Goal: Navigation & Orientation: Find specific page/section

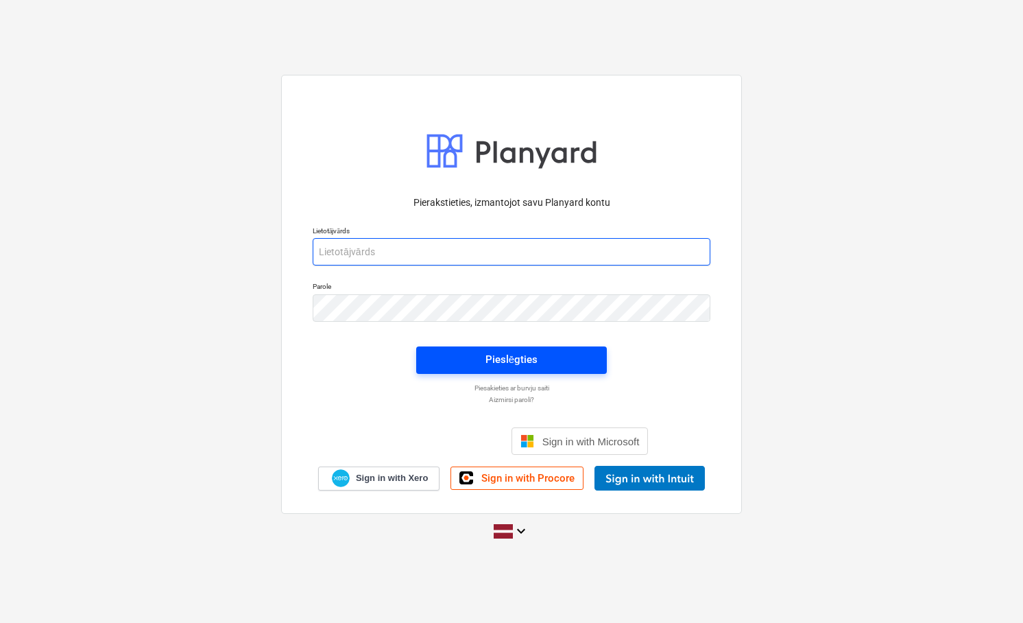
type input "[PERSON_NAME][EMAIL_ADDRESS][DOMAIN_NAME]"
click at [516, 361] on div "Pieslēgties" at bounding box center [512, 359] width 52 height 18
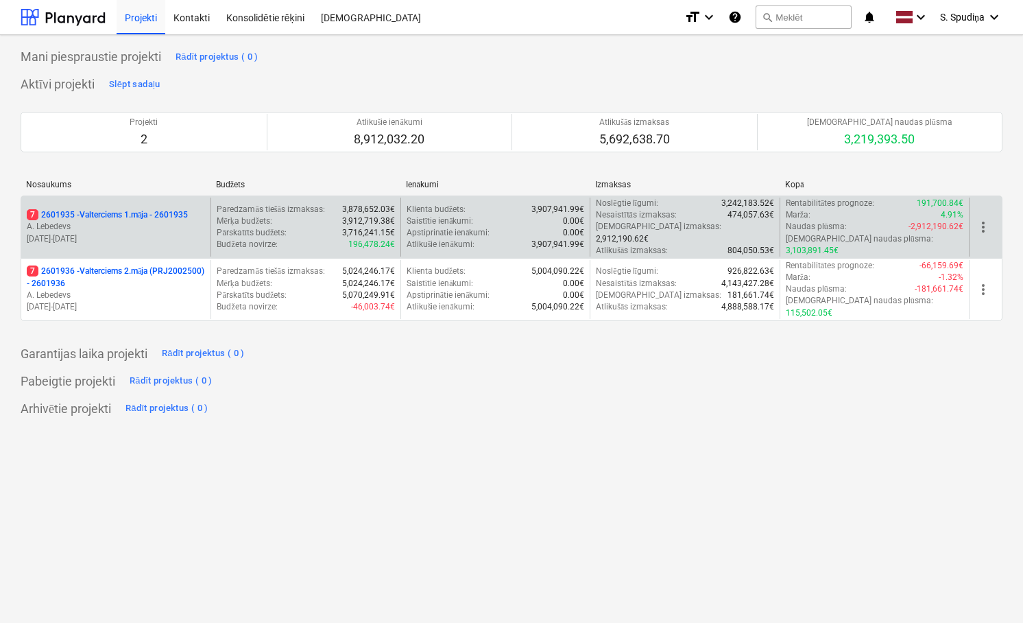
click at [121, 233] on p "[DATE] - [DATE]" at bounding box center [116, 239] width 178 height 12
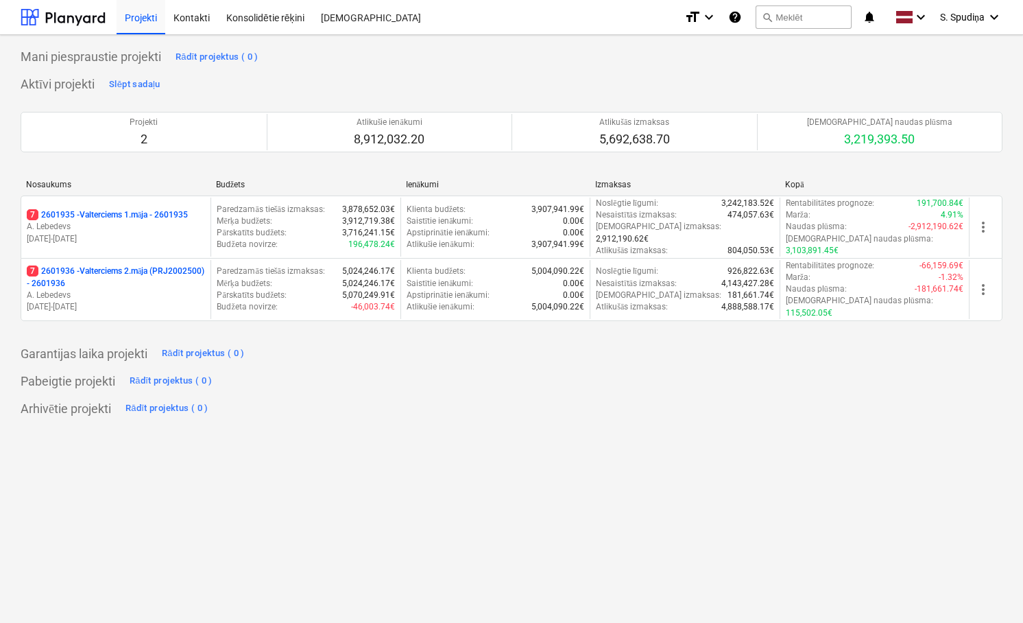
click at [123, 301] on p "[DATE] - [DATE]" at bounding box center [116, 307] width 178 height 12
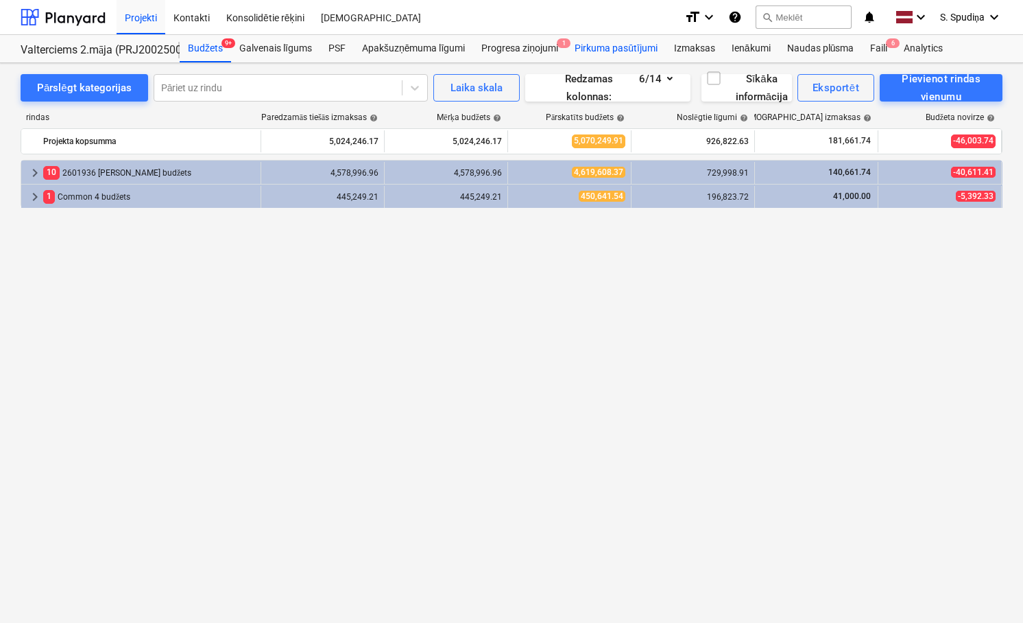
click at [613, 51] on div "Pirkuma pasūtījumi" at bounding box center [615, 48] width 99 height 27
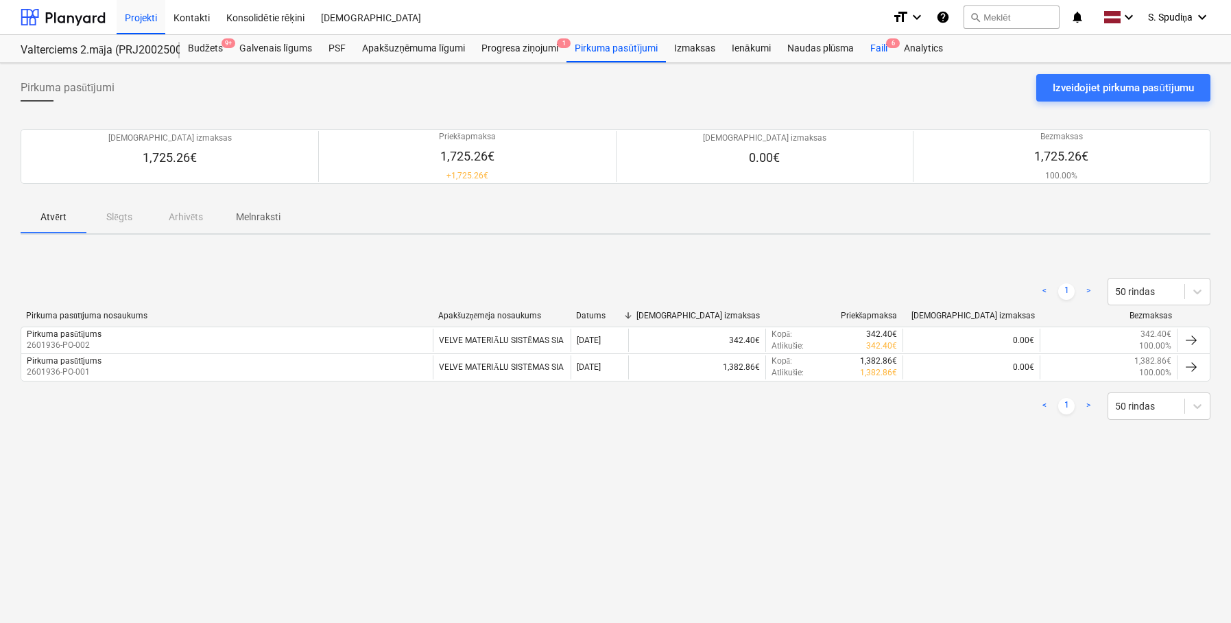
click at [871, 55] on div "Faili 6" at bounding box center [879, 48] width 34 height 27
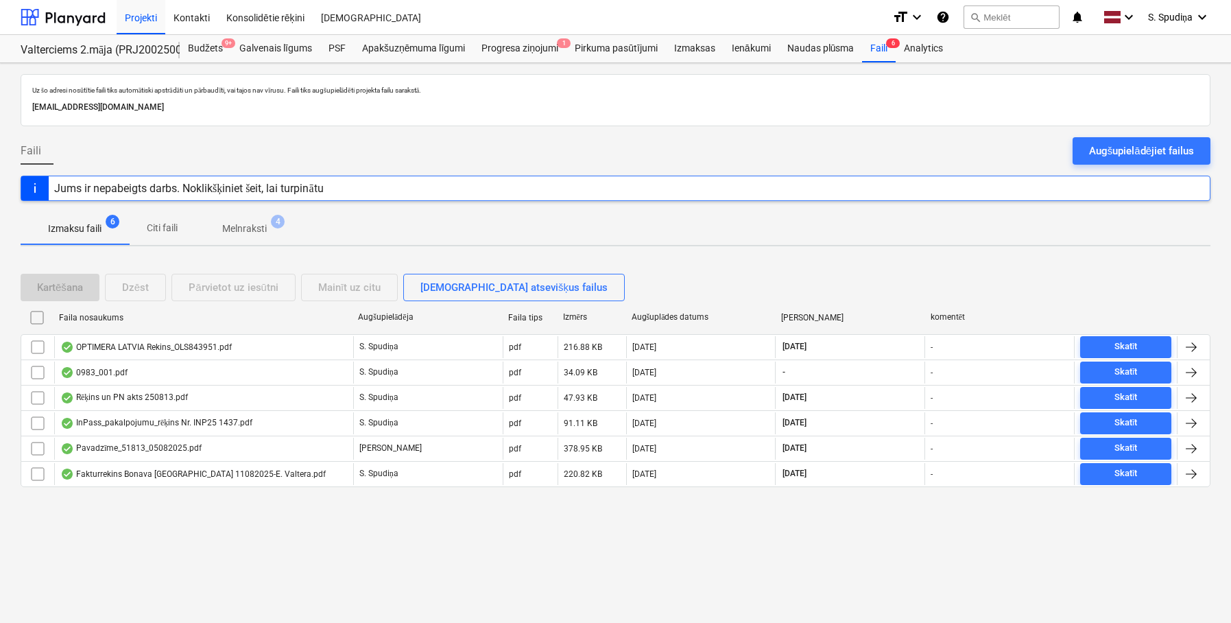
click at [242, 222] on p "Melnraksti" at bounding box center [244, 229] width 45 height 14
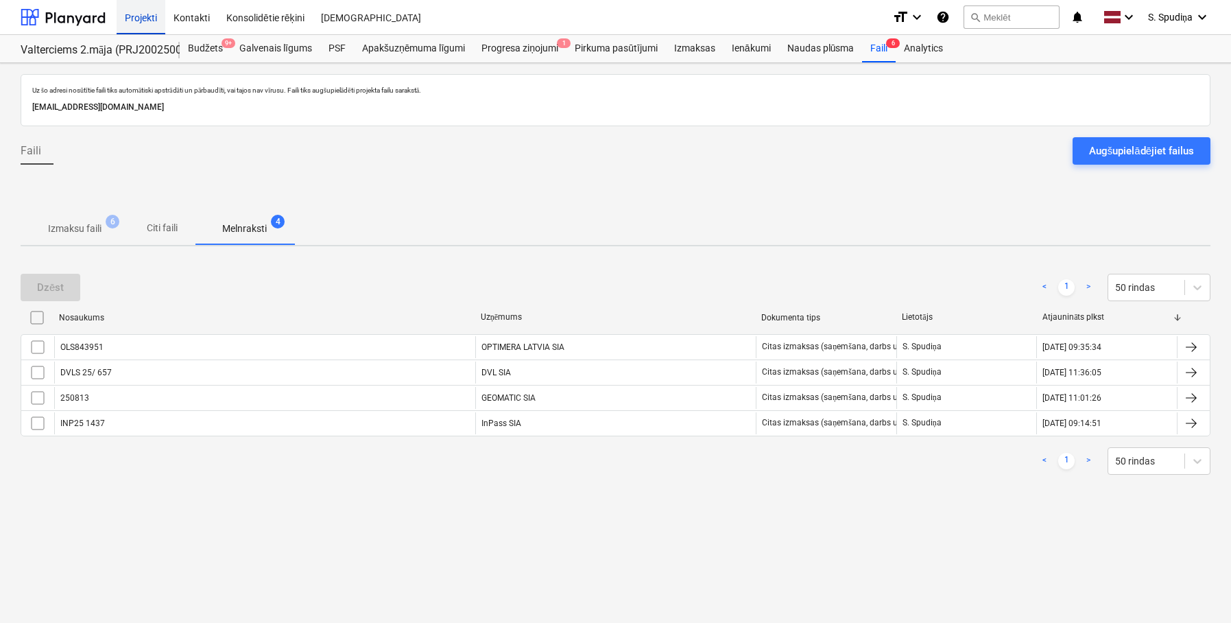
click at [150, 18] on div "Projekti" at bounding box center [141, 16] width 49 height 35
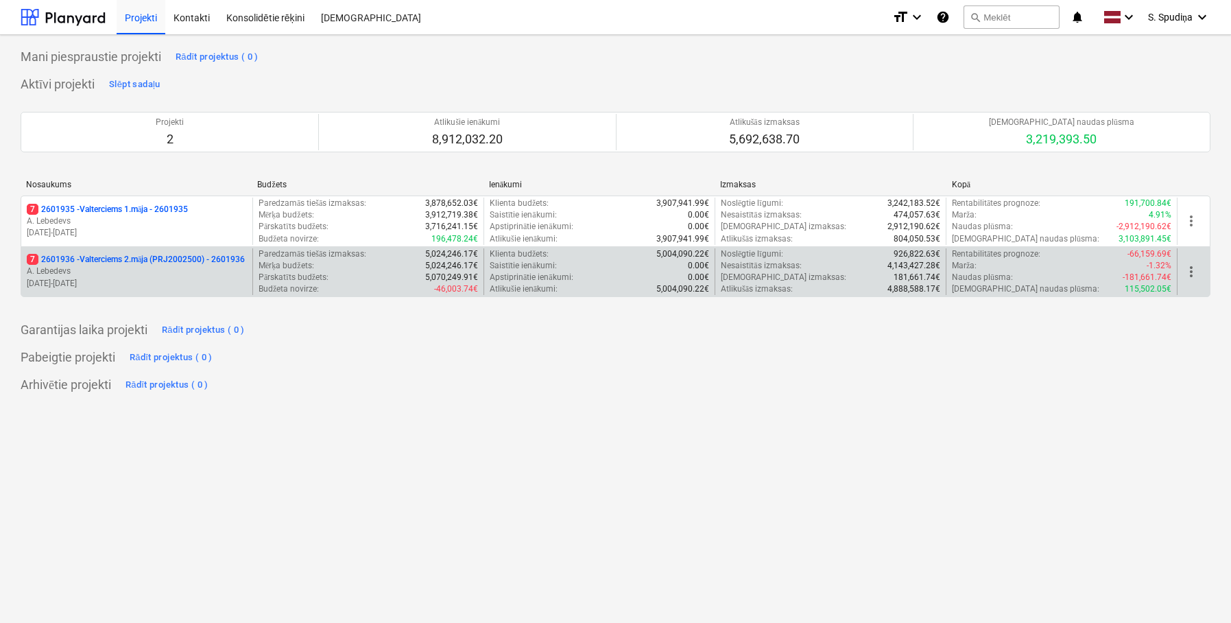
click at [151, 283] on p "[DATE] - [DATE]" at bounding box center [137, 284] width 220 height 12
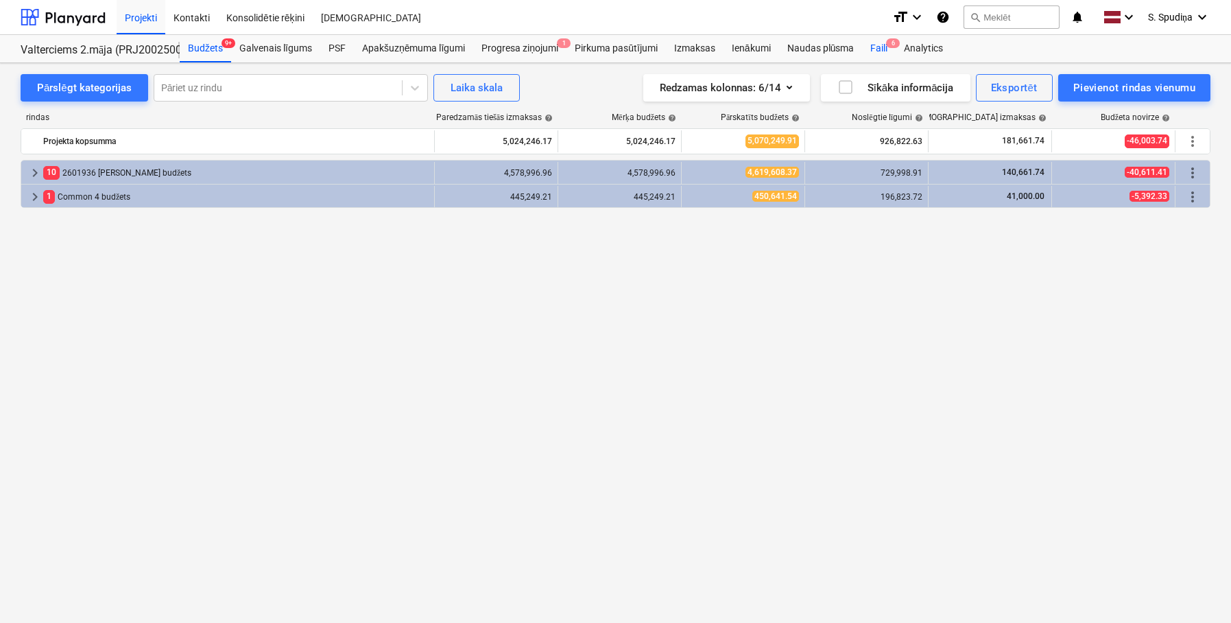
click at [885, 44] on div "Faili 6" at bounding box center [879, 48] width 34 height 27
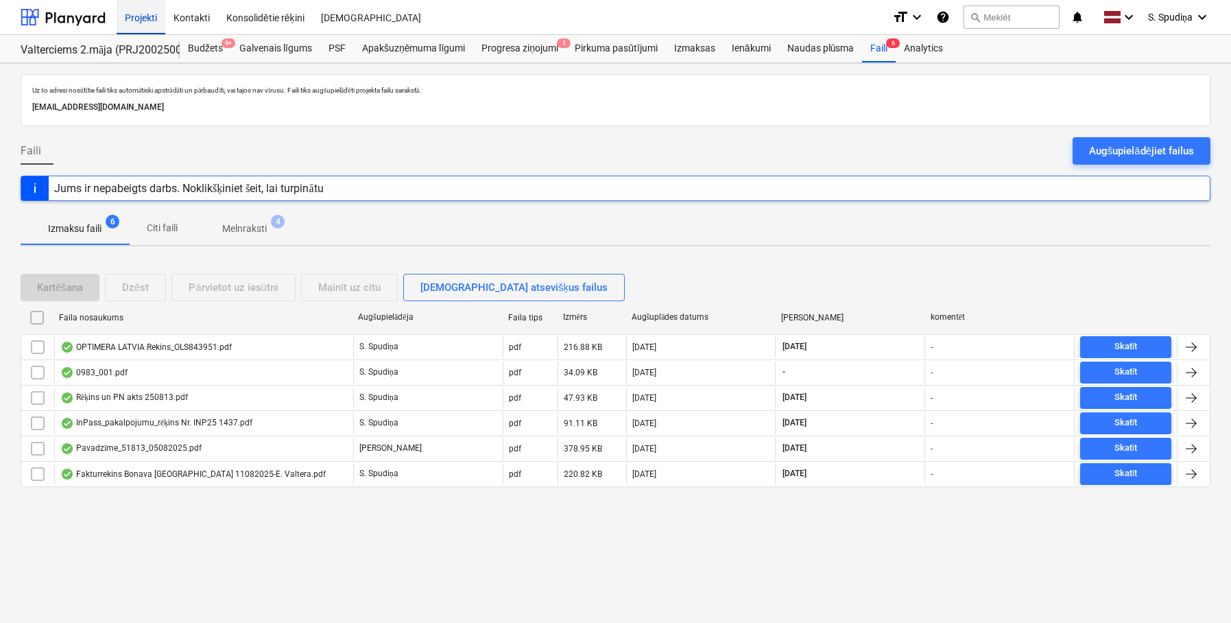
click at [140, 21] on div "Projekti" at bounding box center [141, 16] width 49 height 35
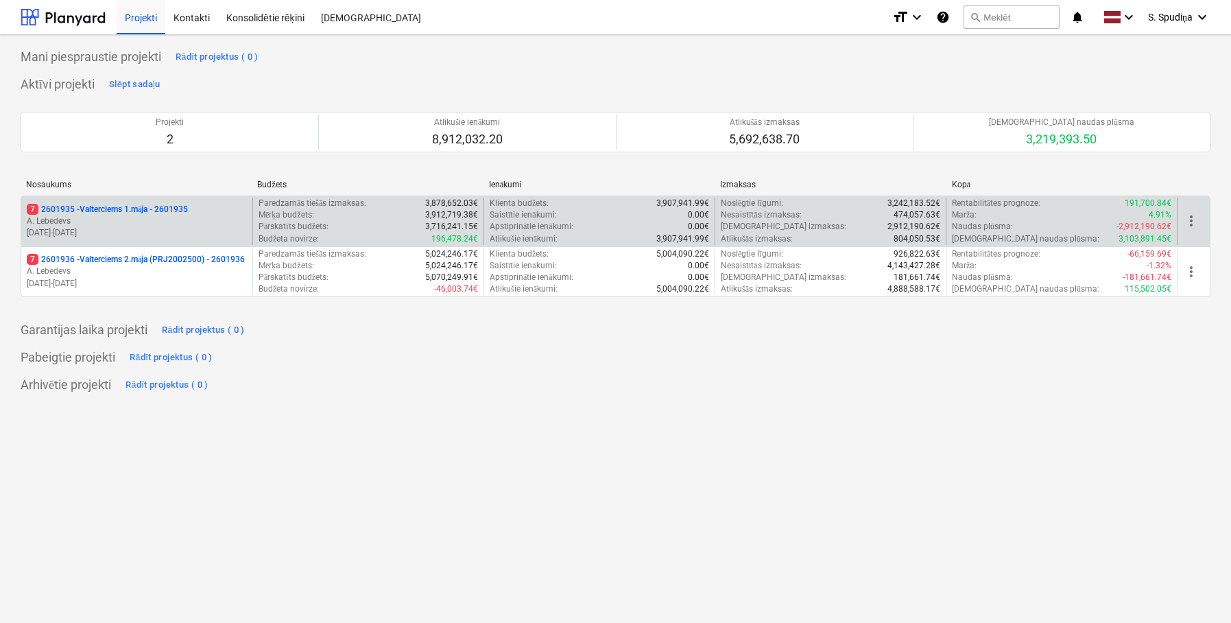
click at [176, 225] on p "A. Lebedevs" at bounding box center [137, 221] width 220 height 12
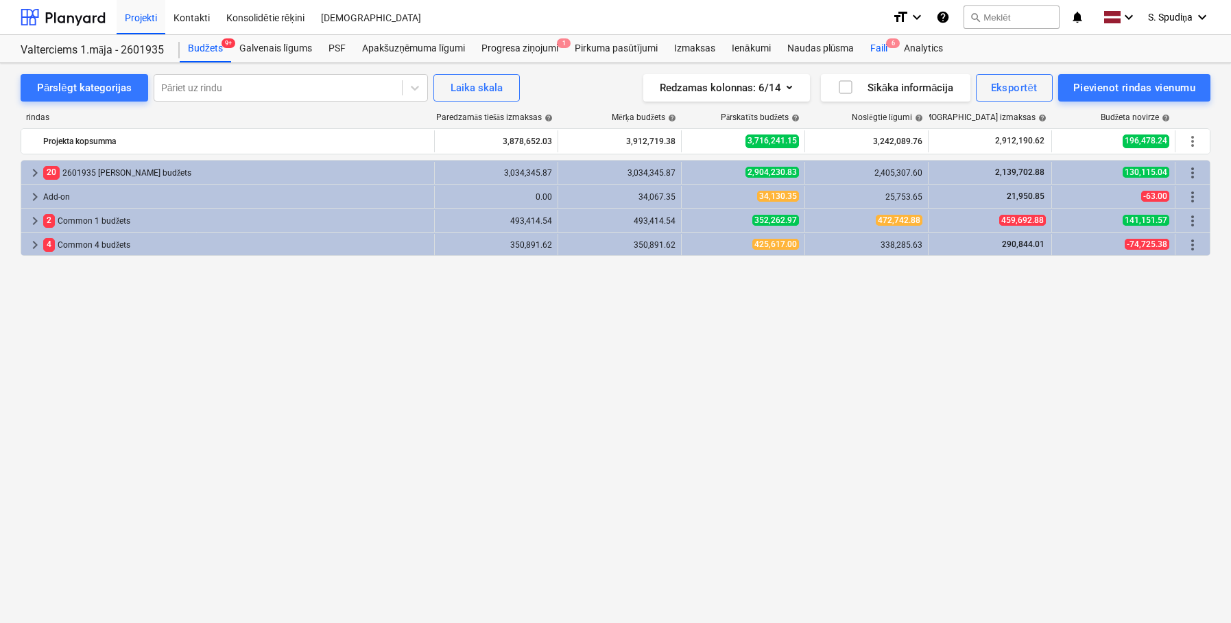
click at [876, 54] on div "Faili 6" at bounding box center [879, 48] width 34 height 27
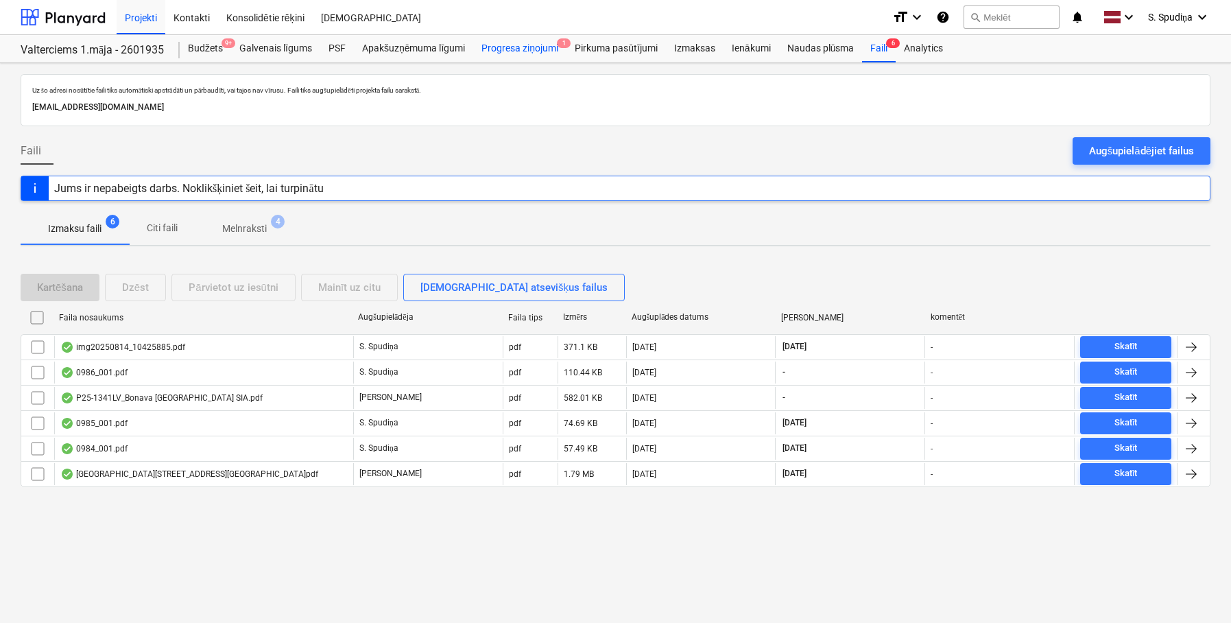
click at [529, 55] on div "Progresa ziņojumi 1" at bounding box center [519, 48] width 93 height 27
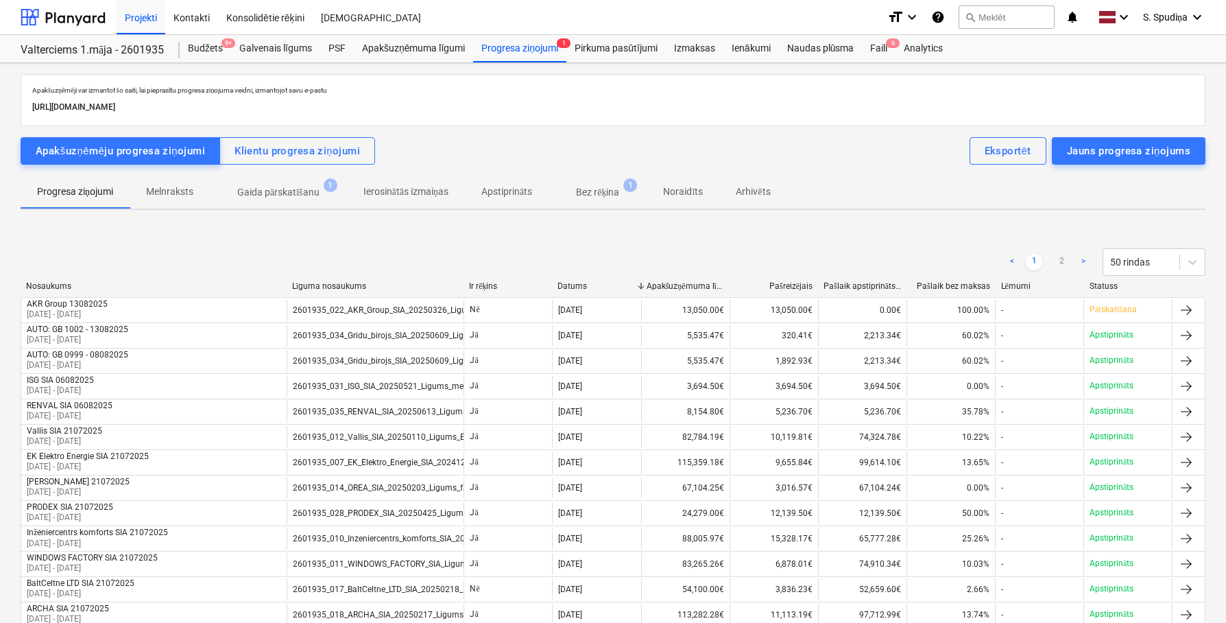
click at [269, 189] on p "Gaida pārskatīšanu" at bounding box center [278, 192] width 82 height 14
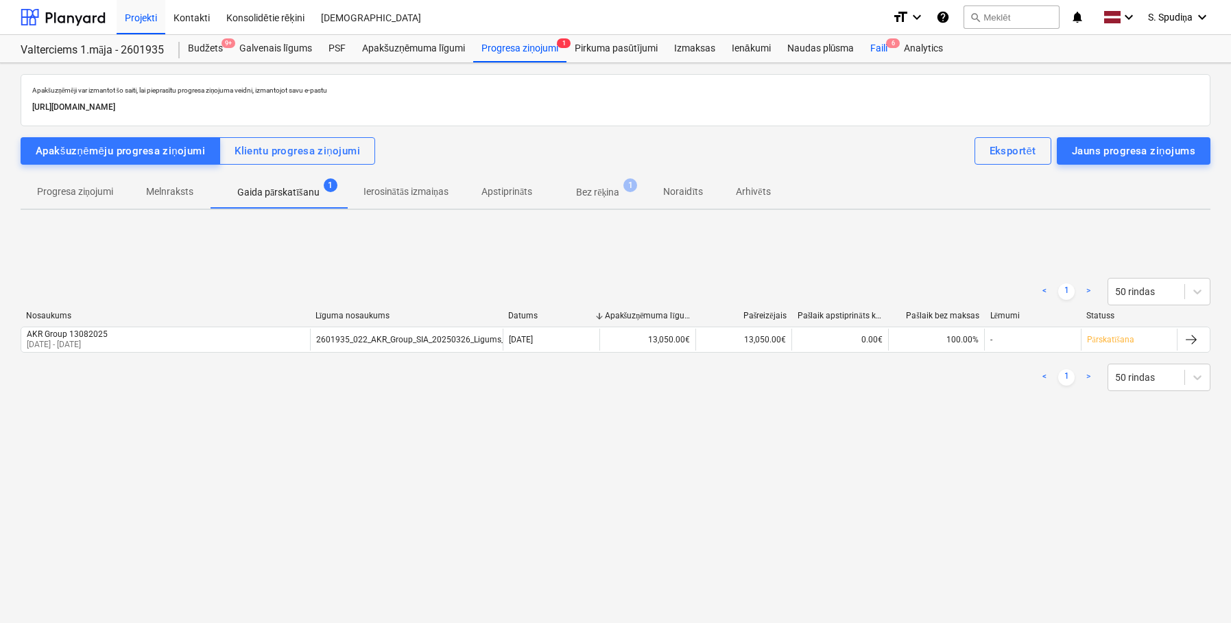
click at [882, 53] on div "Faili 6" at bounding box center [879, 48] width 34 height 27
